Goal: Information Seeking & Learning: Learn about a topic

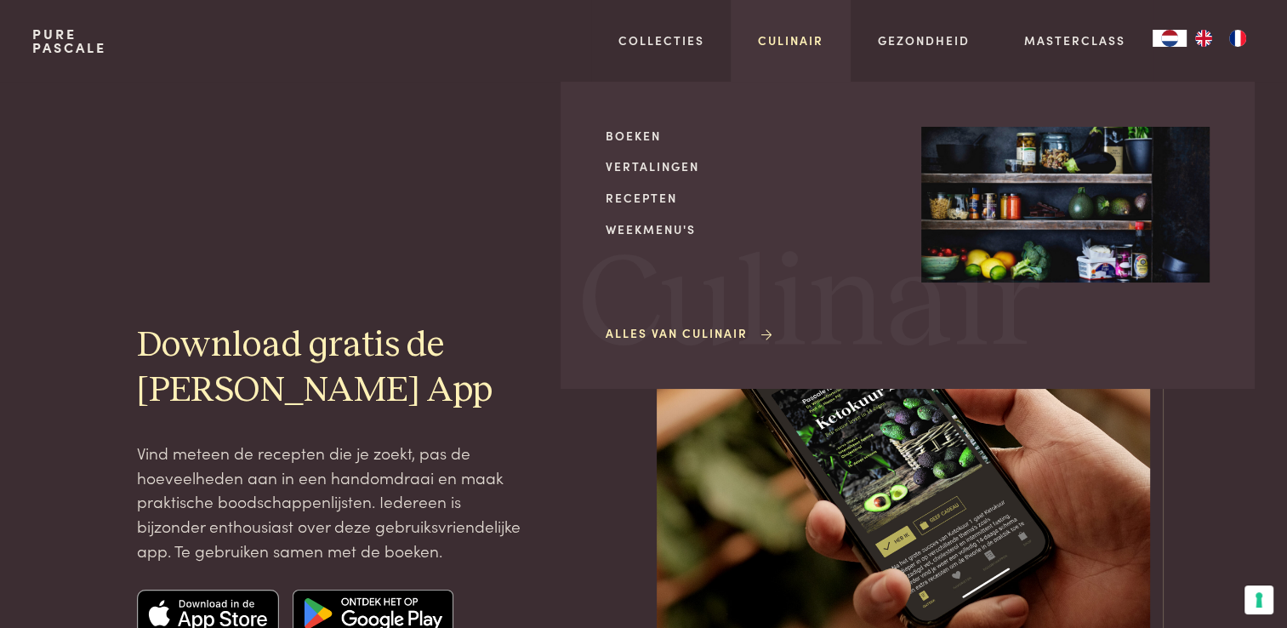
click at [798, 43] on link "Culinair" at bounding box center [790, 40] width 65 height 18
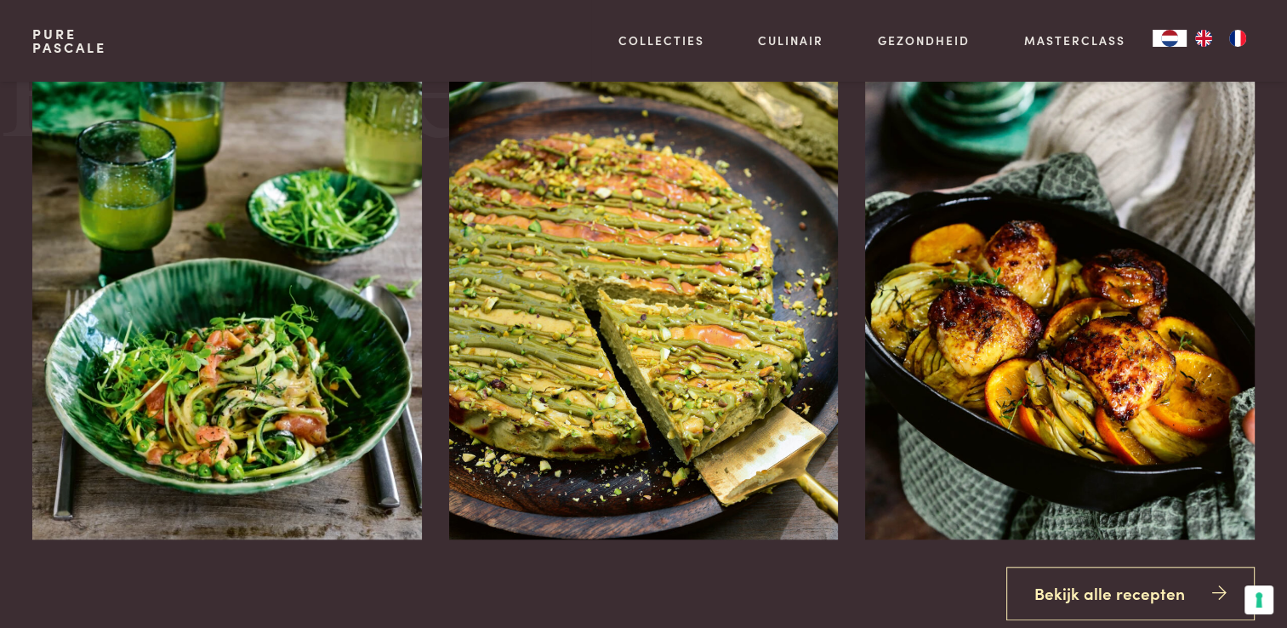
scroll to position [1361, 0]
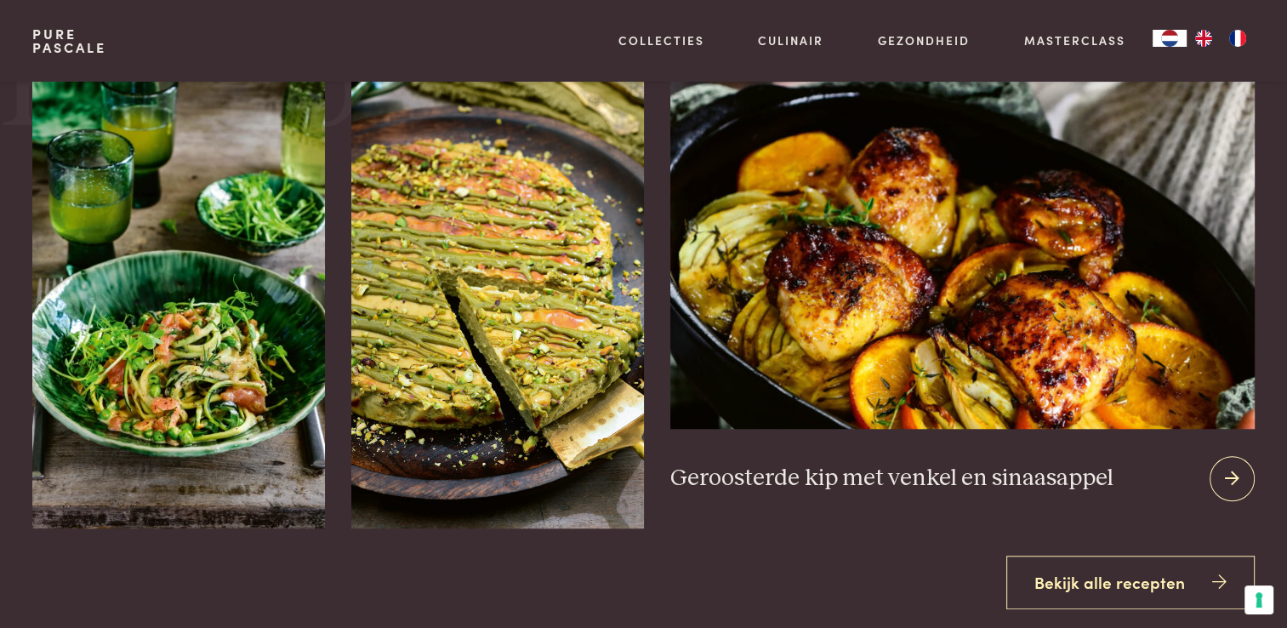
click at [996, 251] on img at bounding box center [961, 223] width 583 height 411
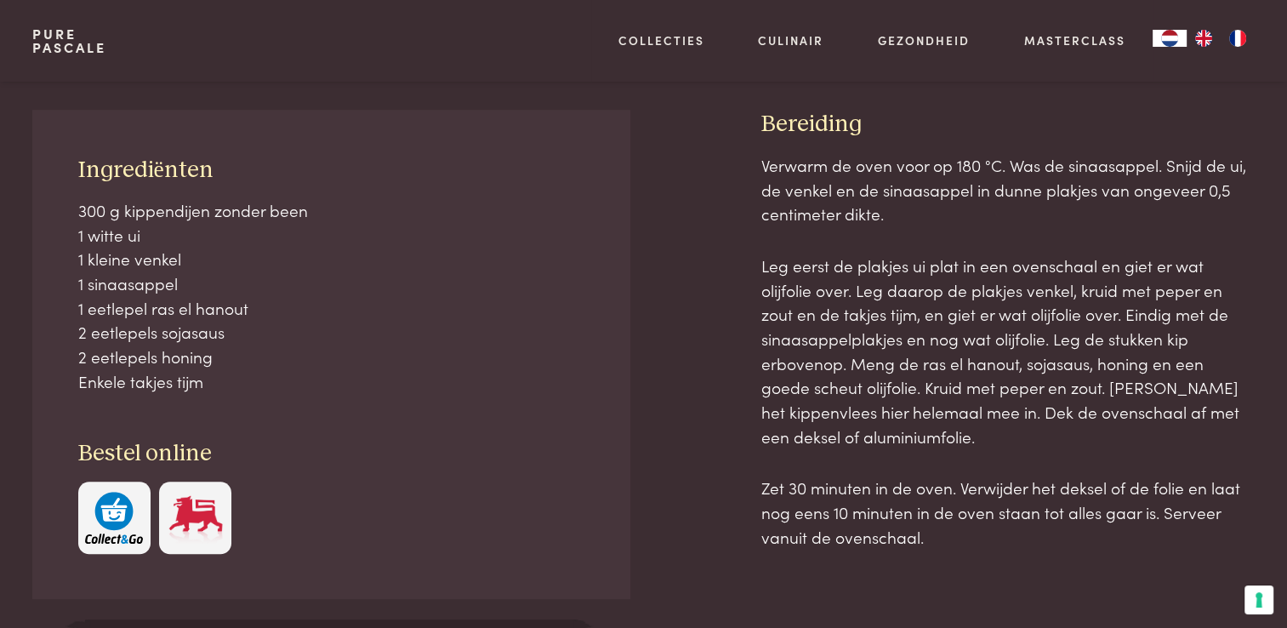
scroll to position [765, 0]
